Goal: Transaction & Acquisition: Subscribe to service/newsletter

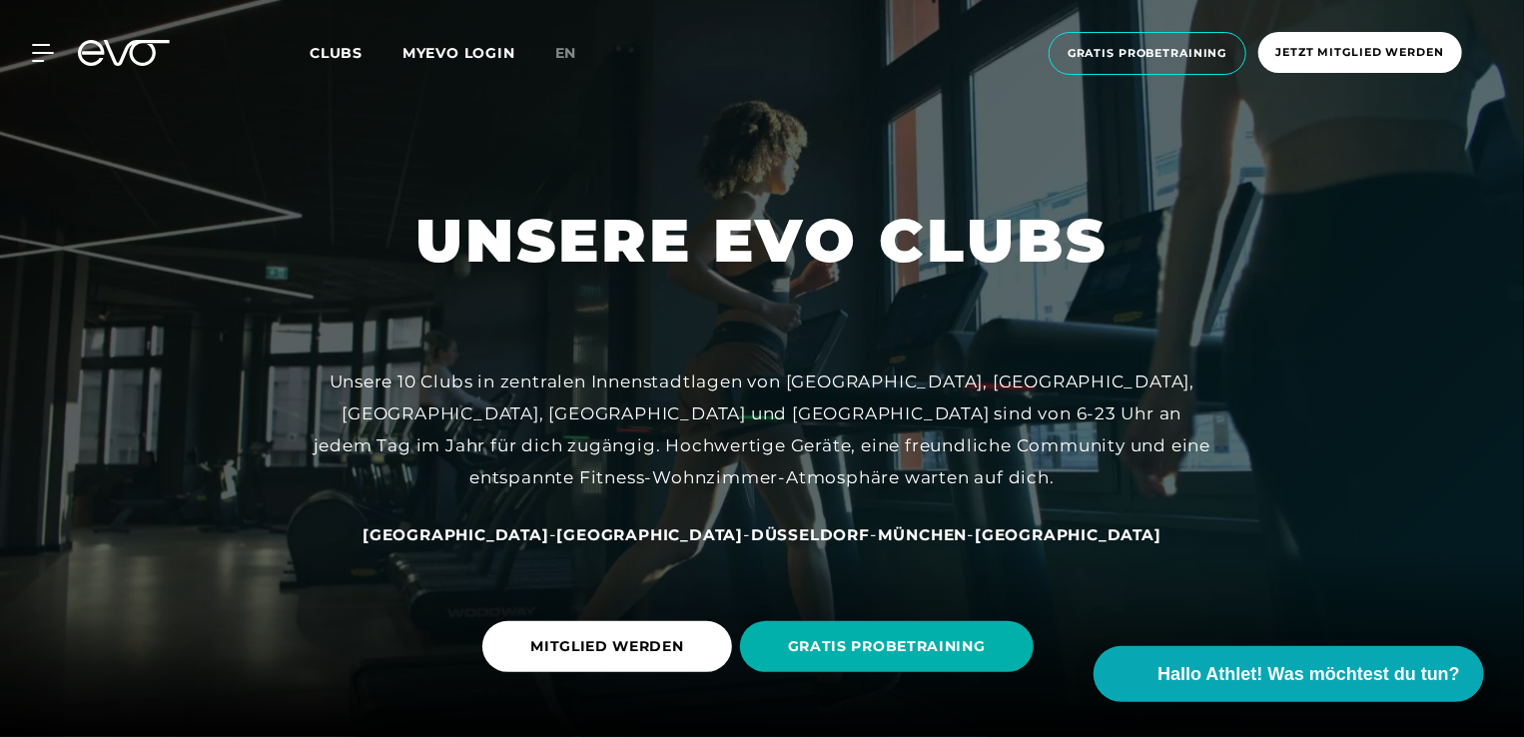
click at [623, 527] on span "[GEOGRAPHIC_DATA]" at bounding box center [650, 534] width 187 height 19
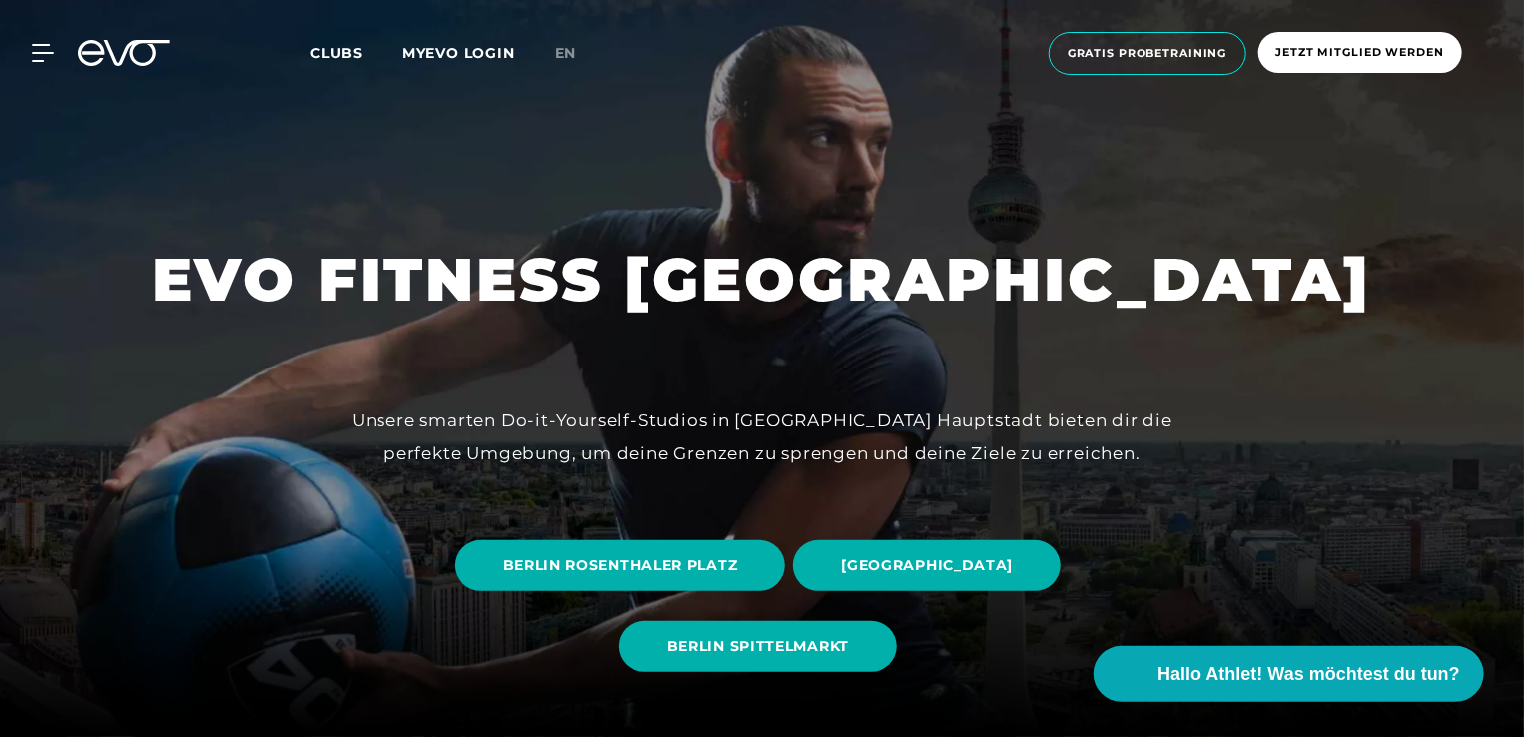
scroll to position [104, 0]
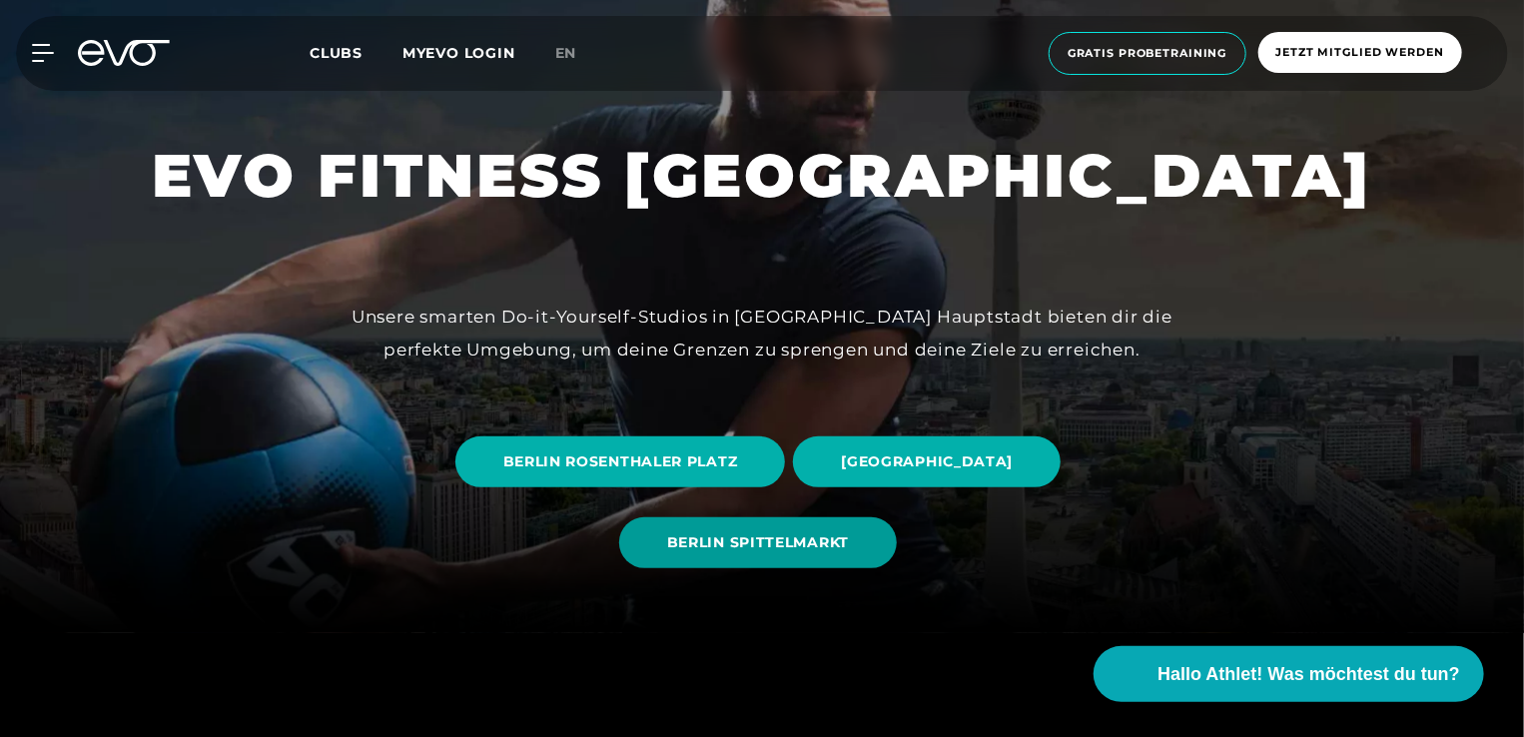
click at [739, 550] on span "BERLIN SPITTELMARKT" at bounding box center [758, 542] width 182 height 21
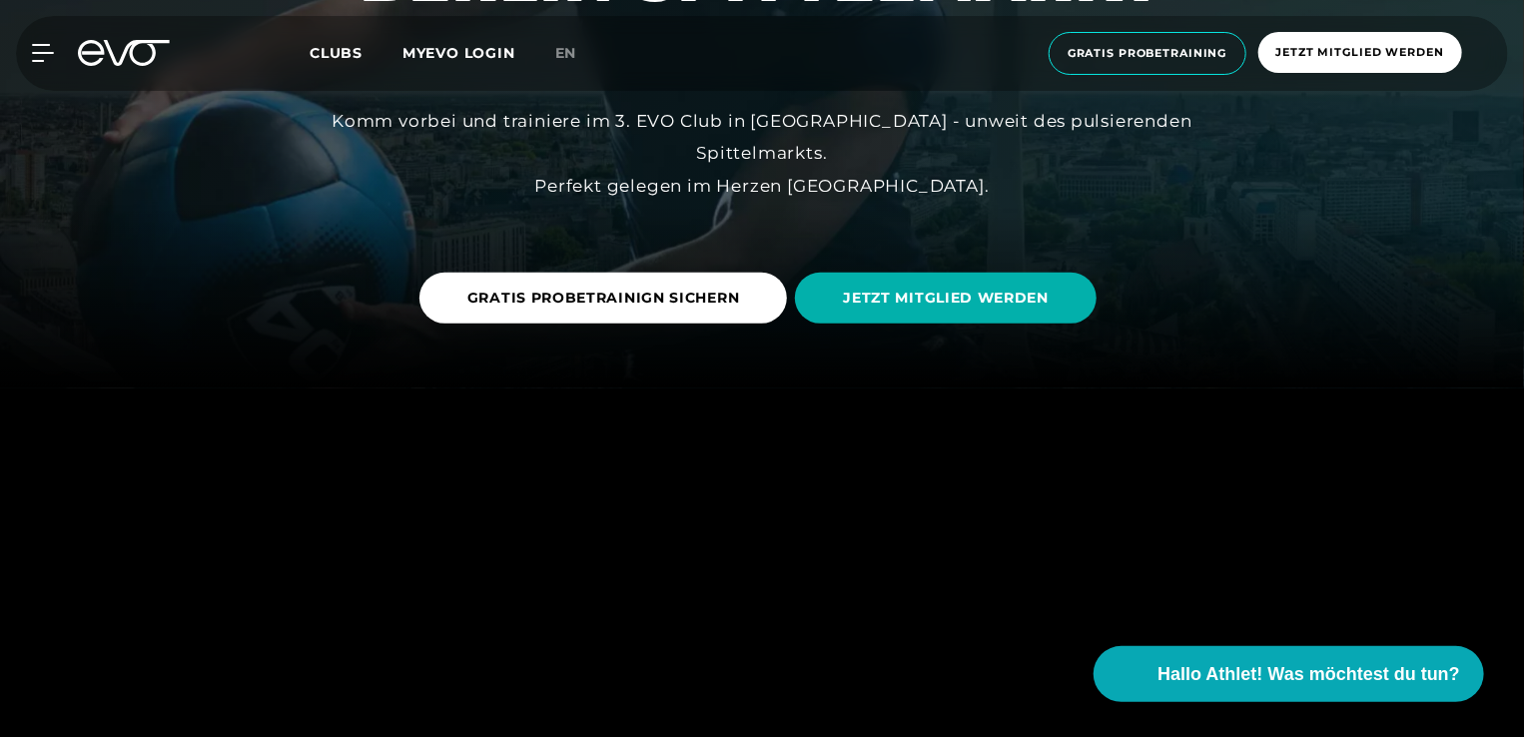
scroll to position [349, 0]
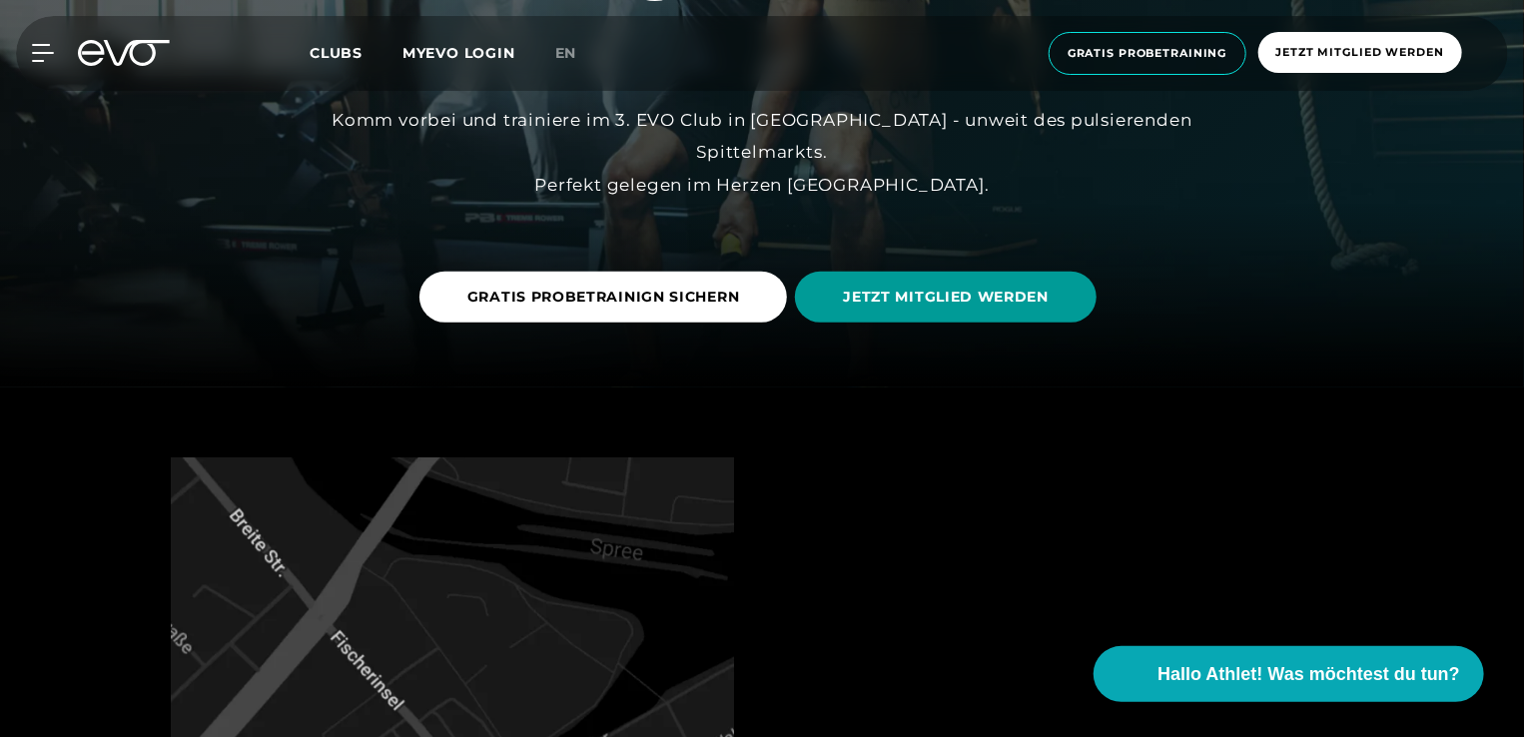
click at [958, 306] on span "JETZT MITGLIED WERDEN" at bounding box center [946, 297] width 206 height 21
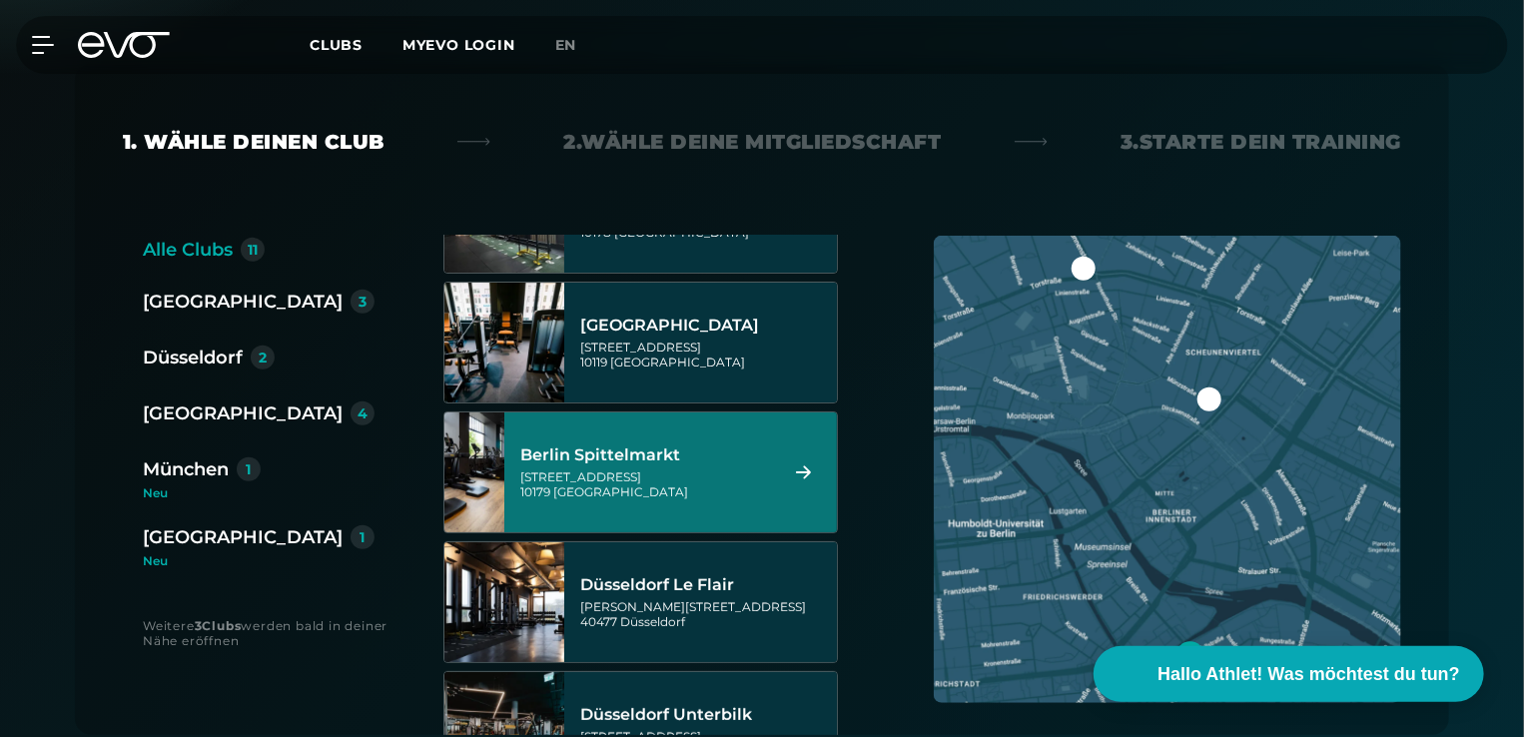
scroll to position [87, 0]
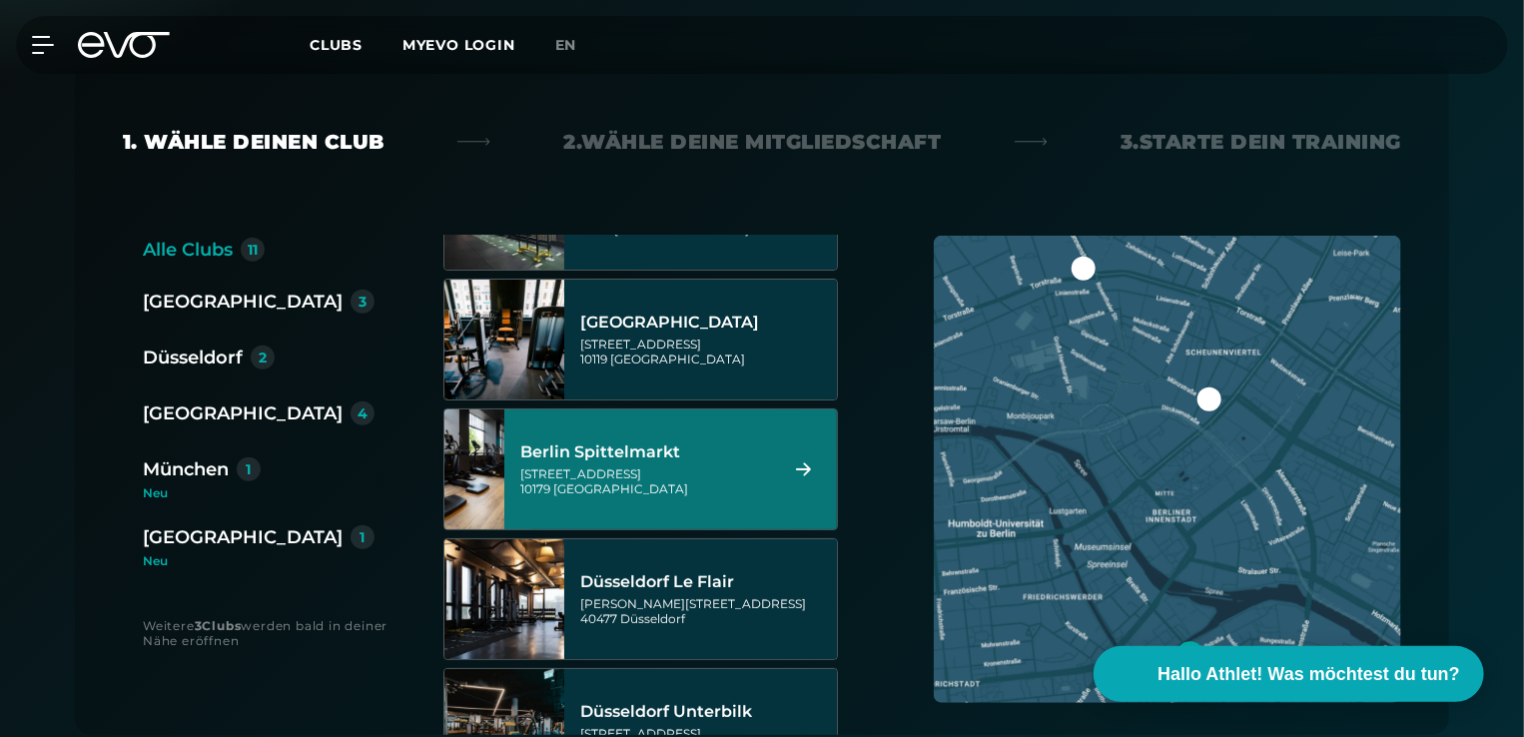
click at [633, 477] on div "[STREET_ADDRESS]" at bounding box center [645, 481] width 251 height 30
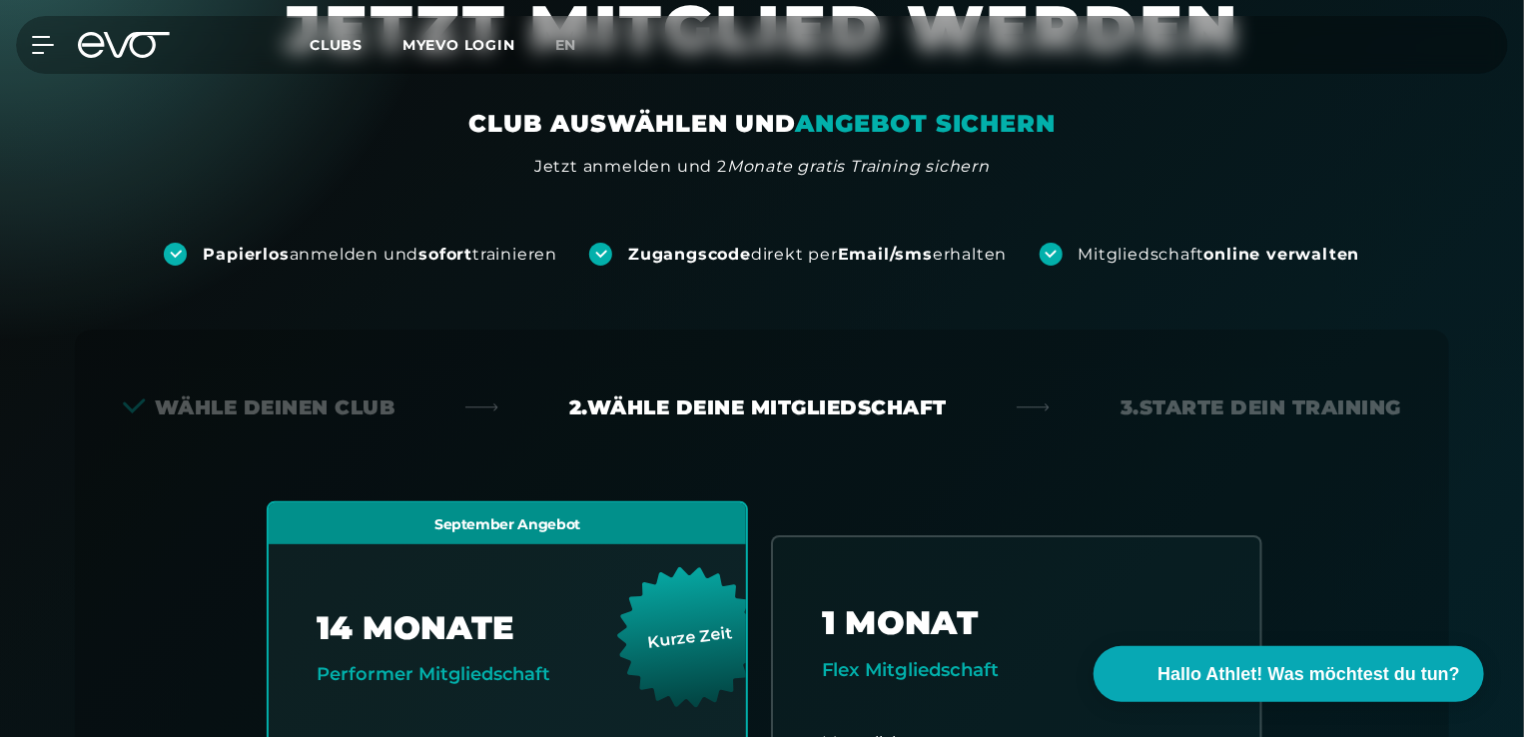
scroll to position [111, 0]
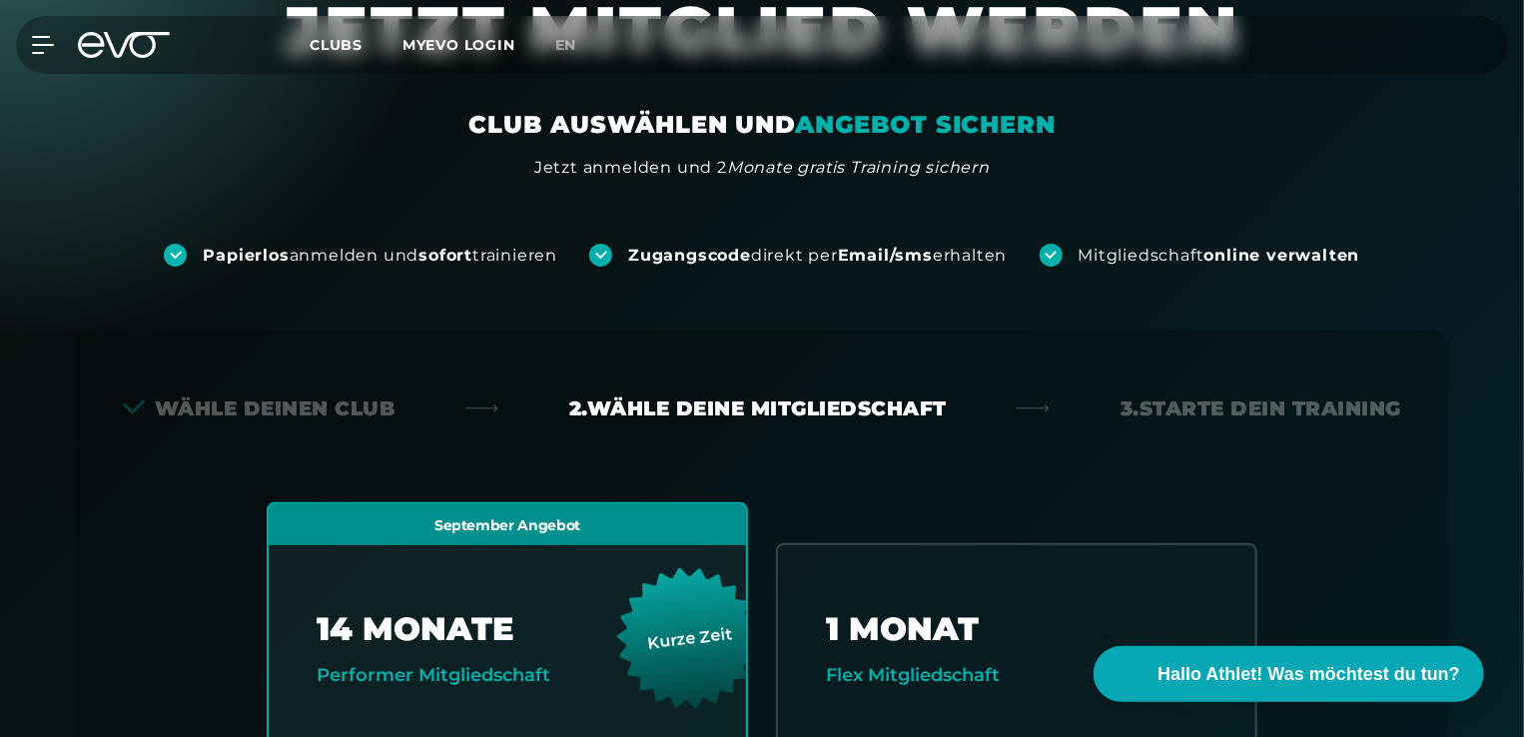
click at [284, 414] on div "Wähle deinen Club" at bounding box center [259, 408] width 273 height 28
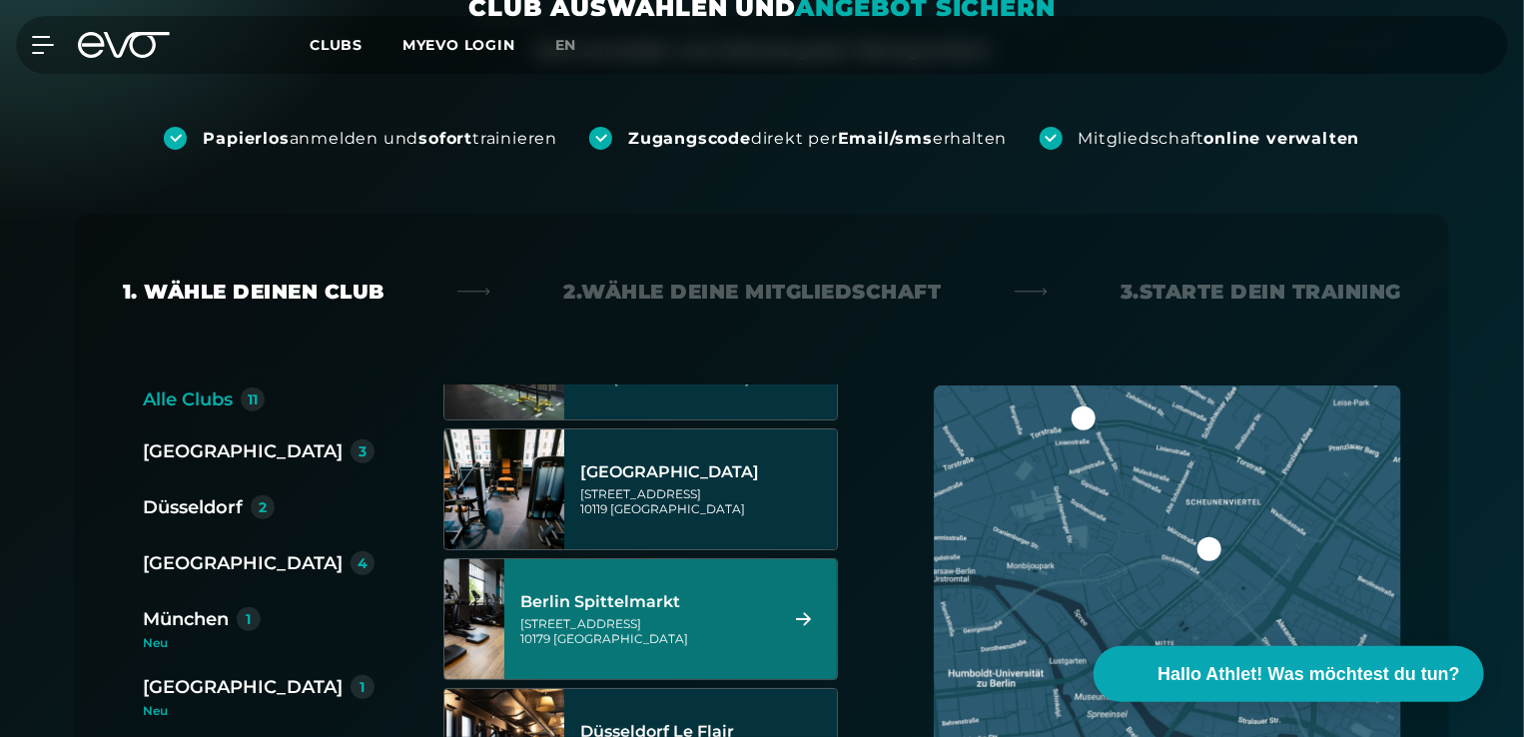
scroll to position [359, 0]
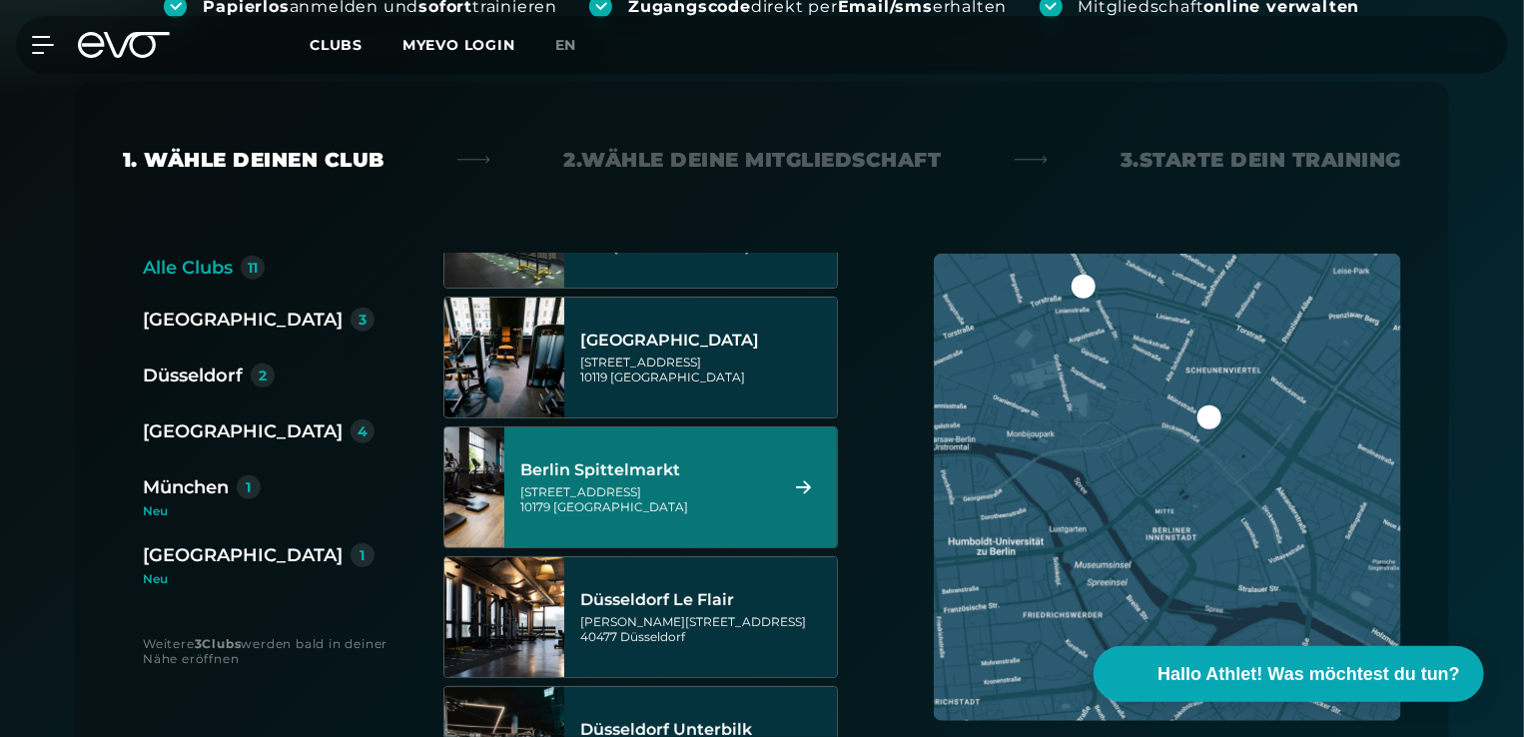
click at [184, 422] on div "[GEOGRAPHIC_DATA]" at bounding box center [243, 431] width 200 height 28
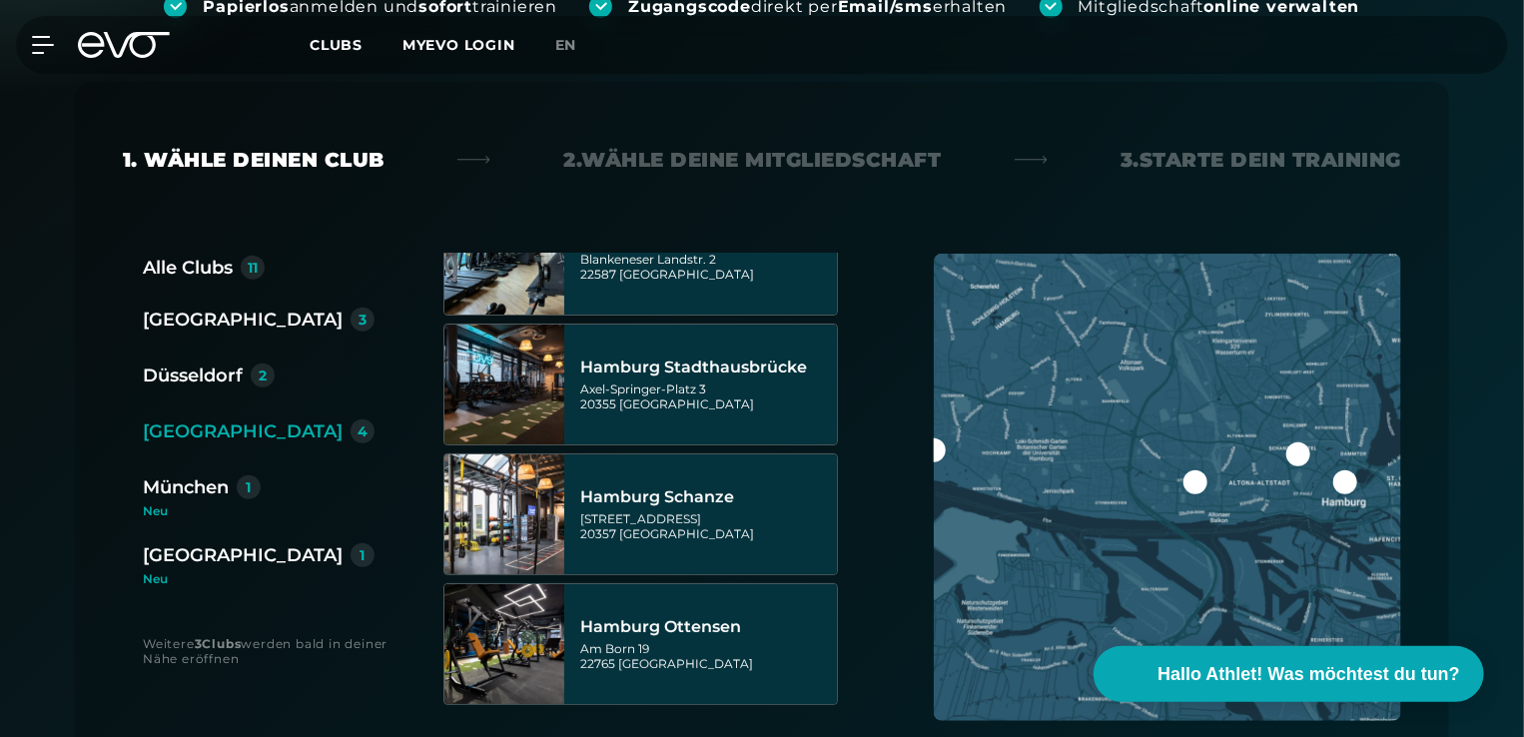
scroll to position [58, 0]
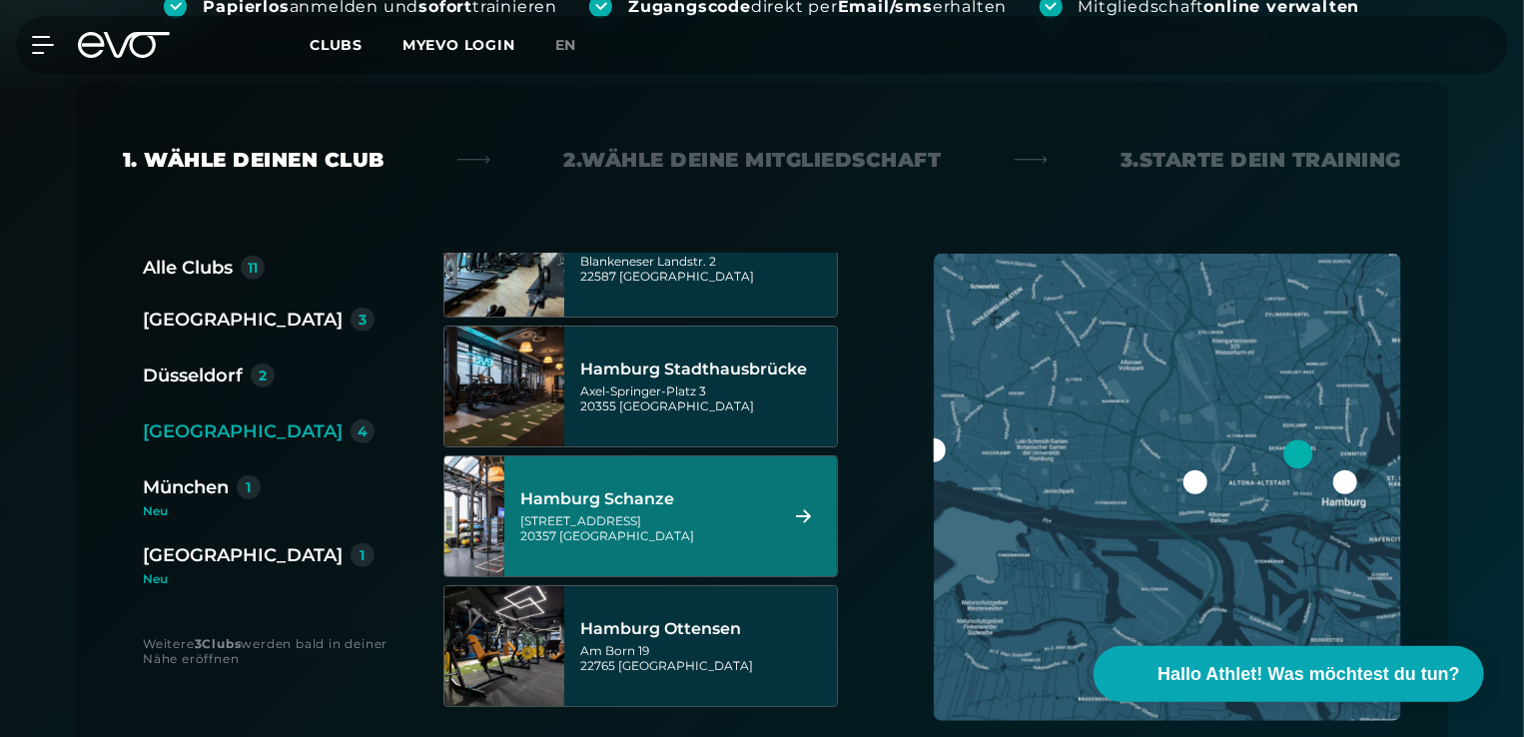
click at [655, 498] on div "Hamburg Schanze" at bounding box center [645, 499] width 251 height 20
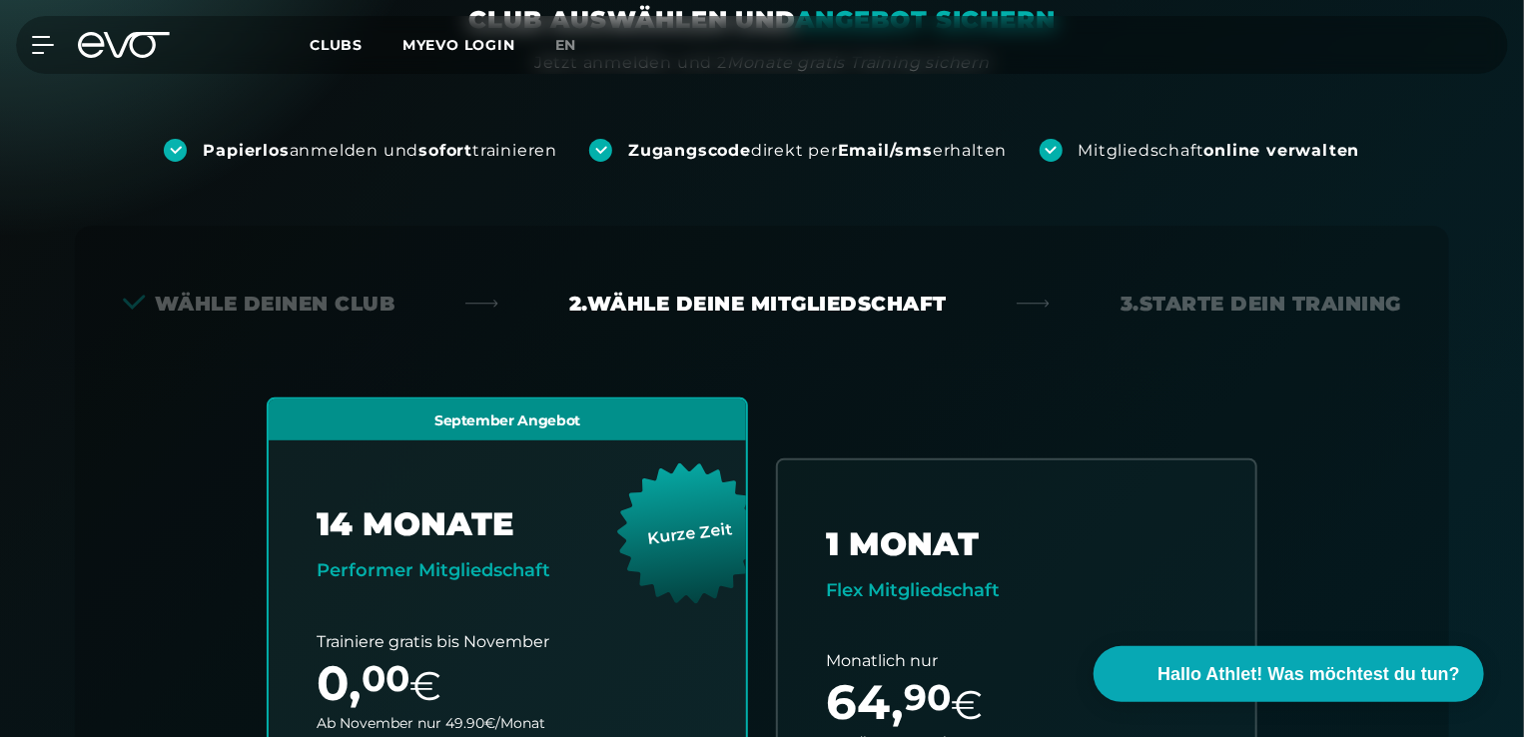
scroll to position [0, 0]
